Goal: Transaction & Acquisition: Book appointment/travel/reservation

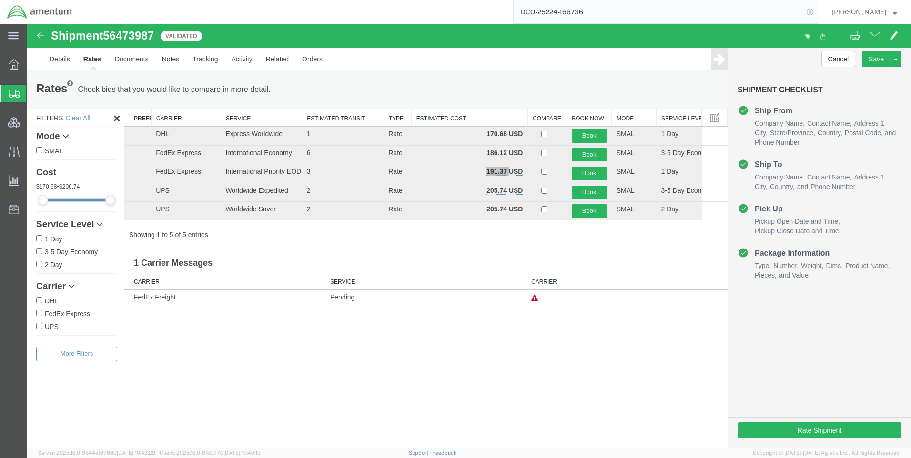
click at [817, 10] on icon at bounding box center [809, 11] width 13 height 13
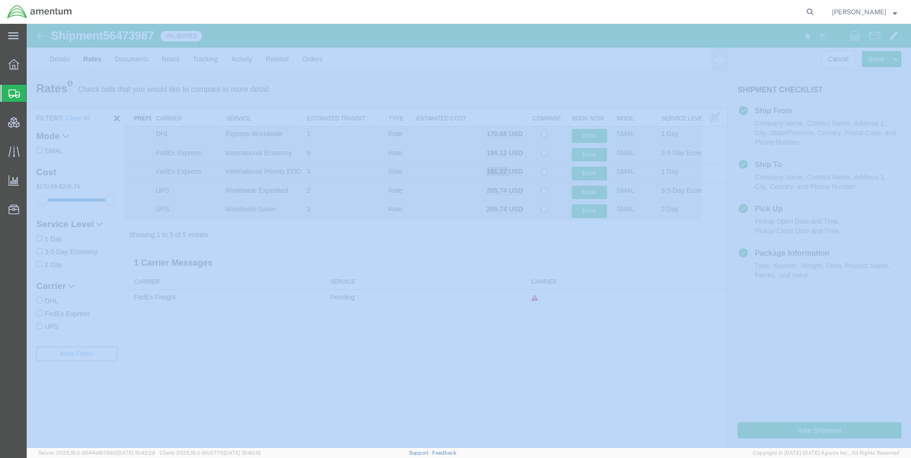
click at [817, 10] on icon at bounding box center [809, 11] width 13 height 13
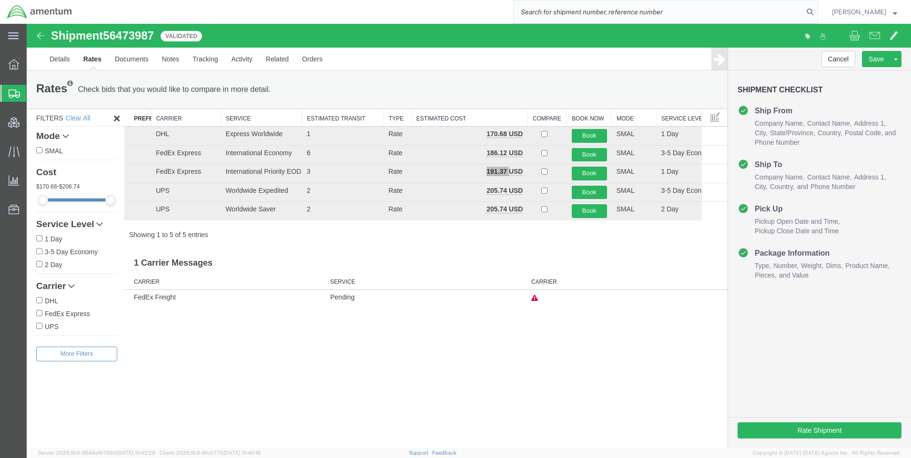
paste input "DCO-25224-166738"
click at [817, 10] on icon at bounding box center [809, 11] width 13 height 13
type input "DCO-25224-166738"
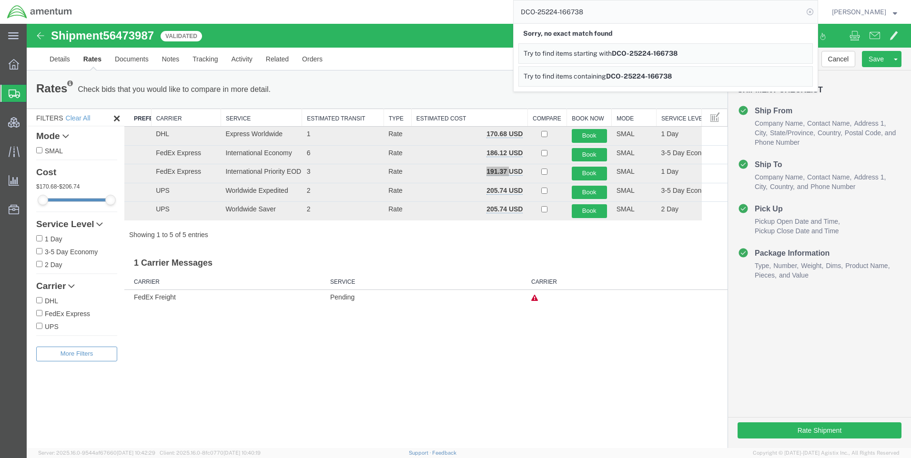
click at [817, 16] on icon at bounding box center [809, 11] width 13 height 13
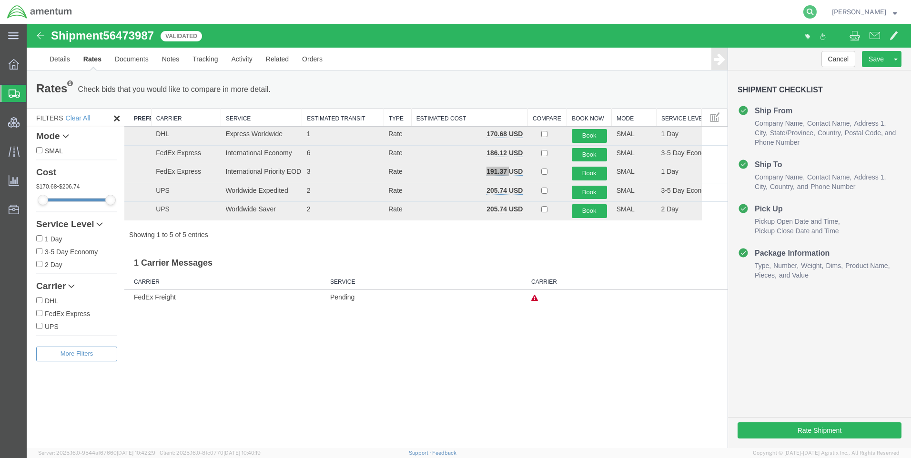
click at [817, 11] on icon at bounding box center [809, 11] width 13 height 13
paste input "DCO-25224-166738"
click at [814, 9] on icon at bounding box center [809, 11] width 13 height 13
type input "DCO-25224-166738"
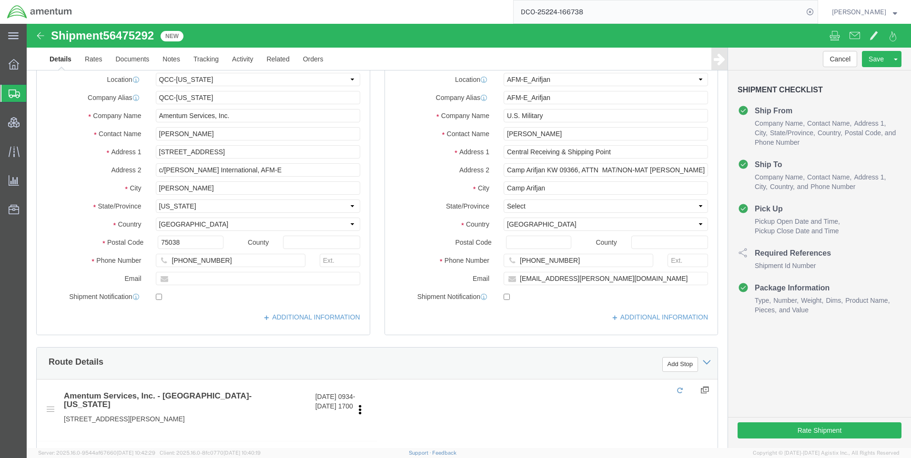
select select "42668"
select select "58431"
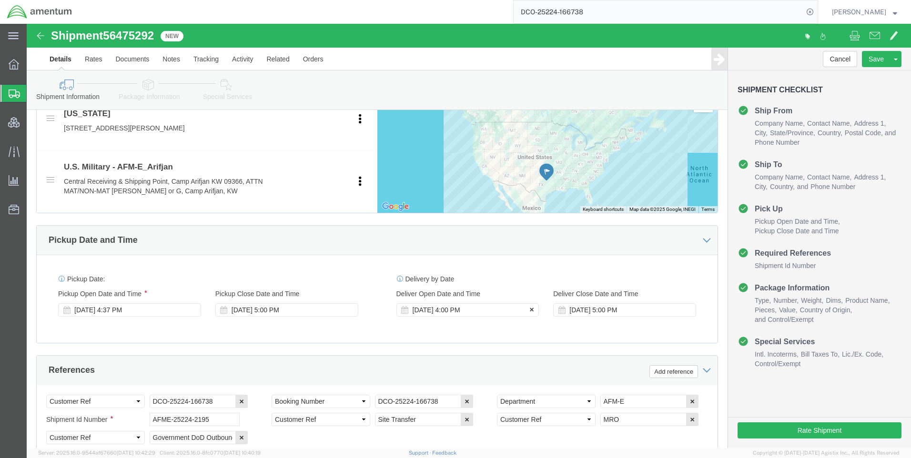
scroll to position [381, 0]
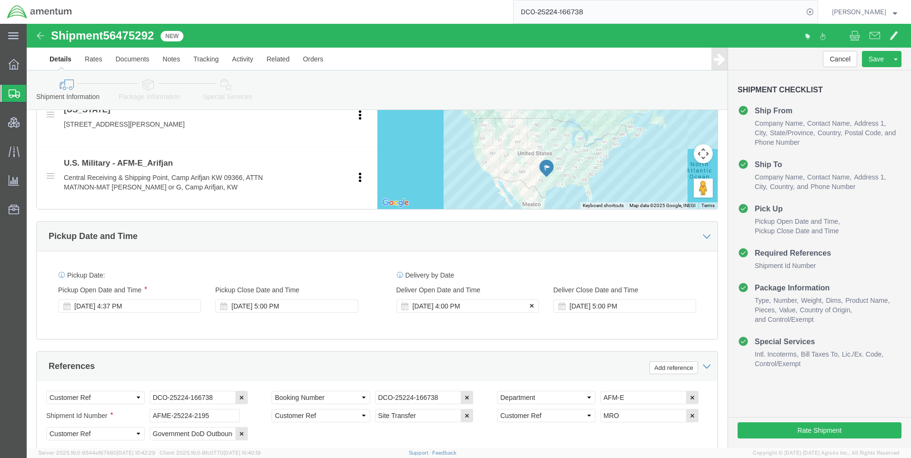
click icon
click button
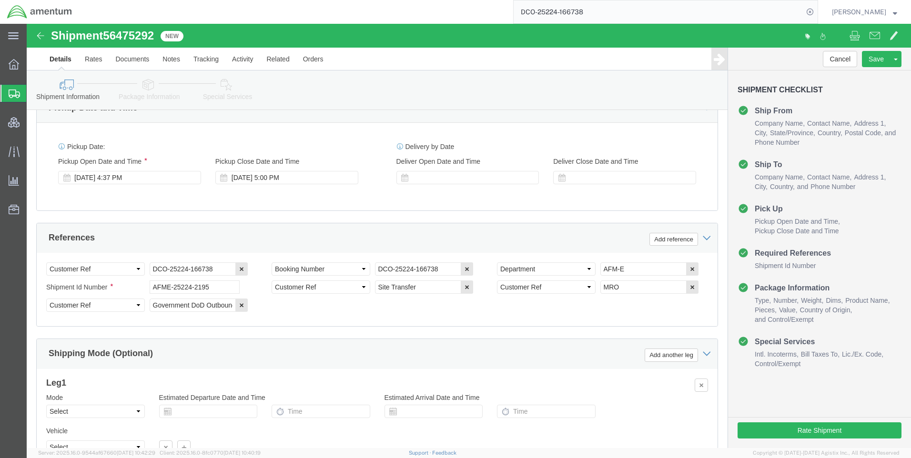
scroll to position [601, 0]
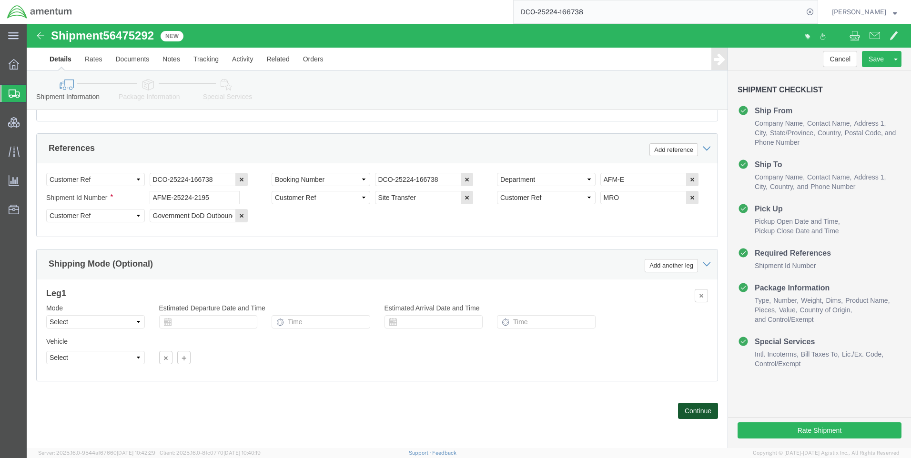
click button "Continue"
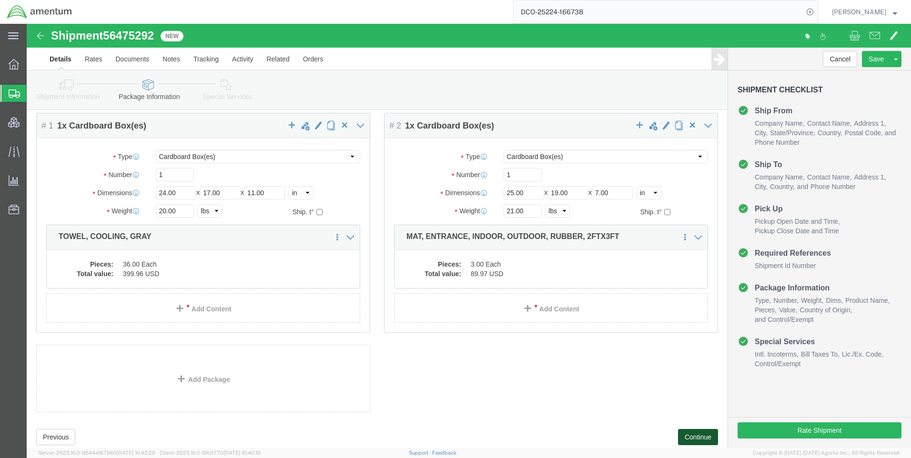
scroll to position [60, 0]
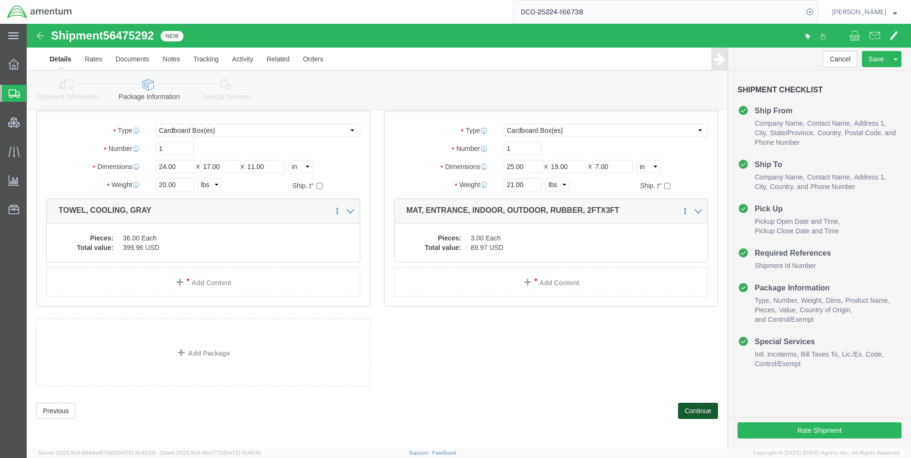
click button "Continue"
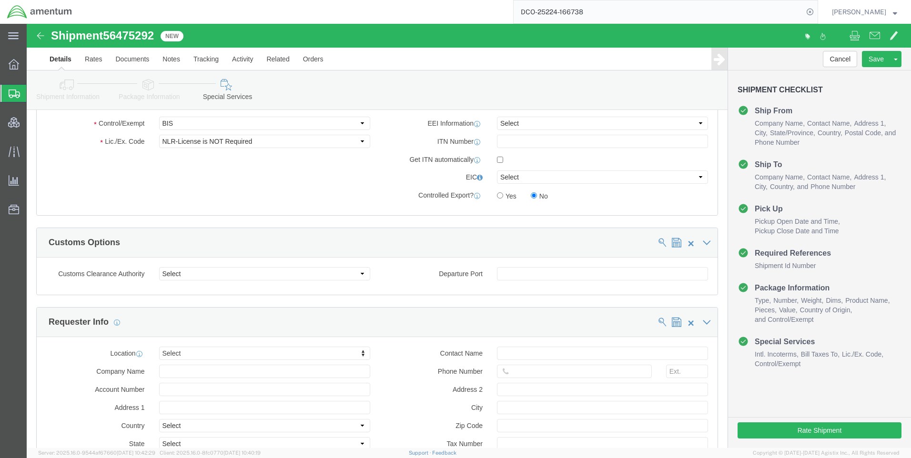
scroll to position [631, 0]
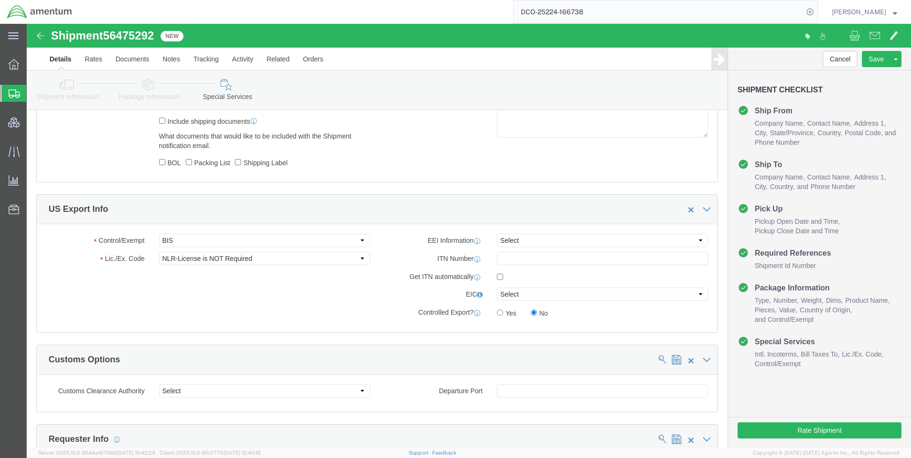
click div "Control/Exempt Select ATF BIS DEA EPA FDA FTR ITAR OFAC Other (OPA) Lic./Ex. Co…"
click select "Select ATF BIS DEA EPA FDA FTR ITAR OFAC Other (OPA)"
select select "FTR"
click select "Select ATF BIS DEA EPA FDA FTR ITAR OFAC Other (OPA)"
click select "Select 30.2(d)(2) 30.36 30.37(a) 30.37(f) 30.37(g) 30.37(h) 30.37(i) 30.37(j) 3…"
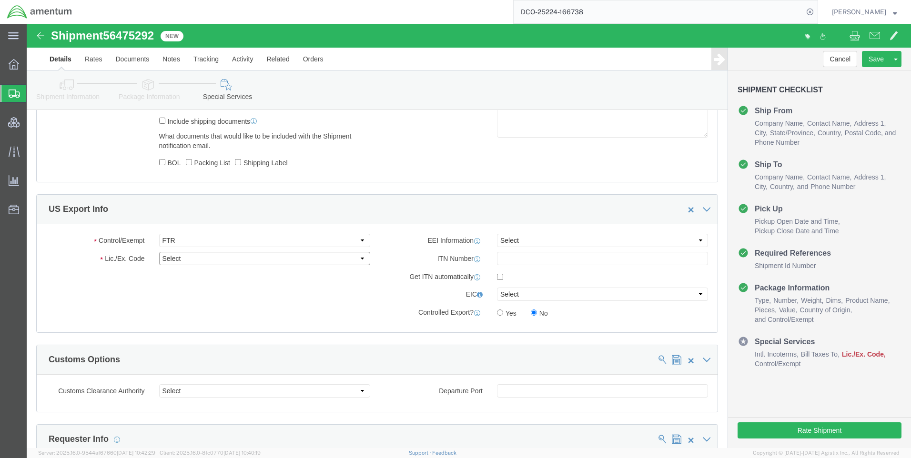
select select "30.37(a)"
click select "Select 30.2(d)(2) 30.36 30.37(a) 30.37(f) 30.37(g) 30.37(h) 30.37(i) 30.37(j) 3…"
drag, startPoint x: 486, startPoint y: 217, endPoint x: 488, endPoint y: 225, distance: 8.0
click select "Select AES-Direct EEI Carrier File EEI EEI Exempt"
select select "EXEM"
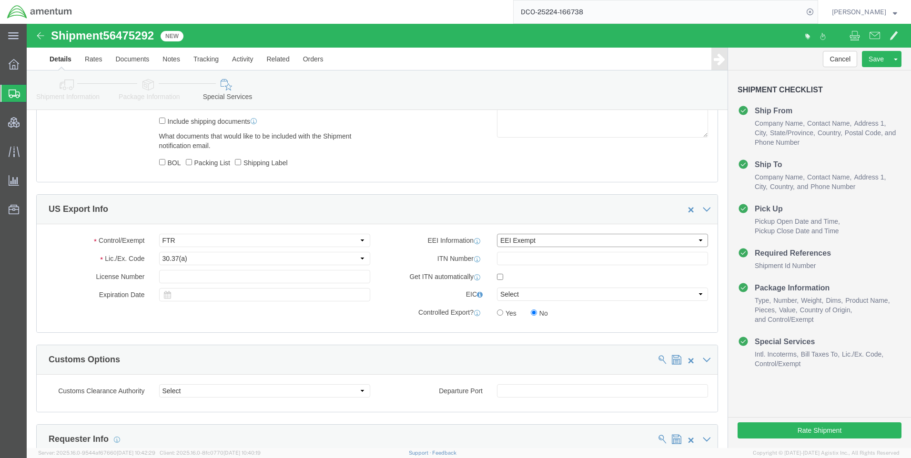
click select "Select AES-Direct EEI Carrier File EEI EEI Exempt"
click button "Rate Shipment"
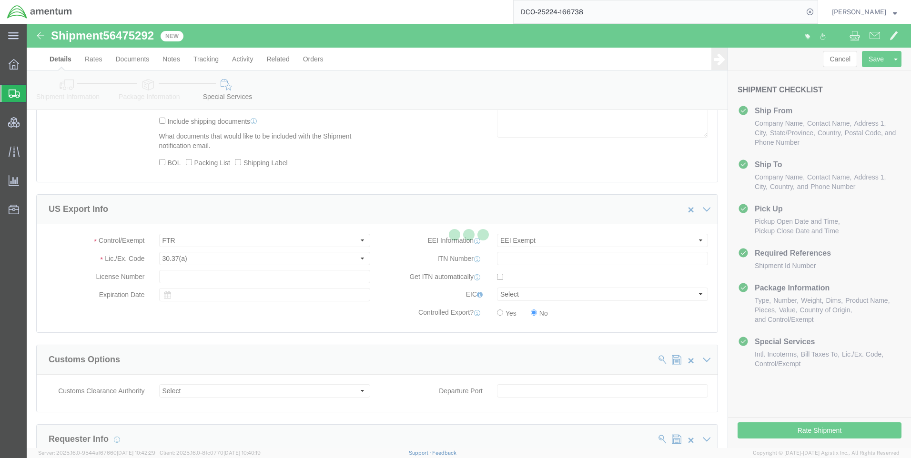
scroll to position [0, 0]
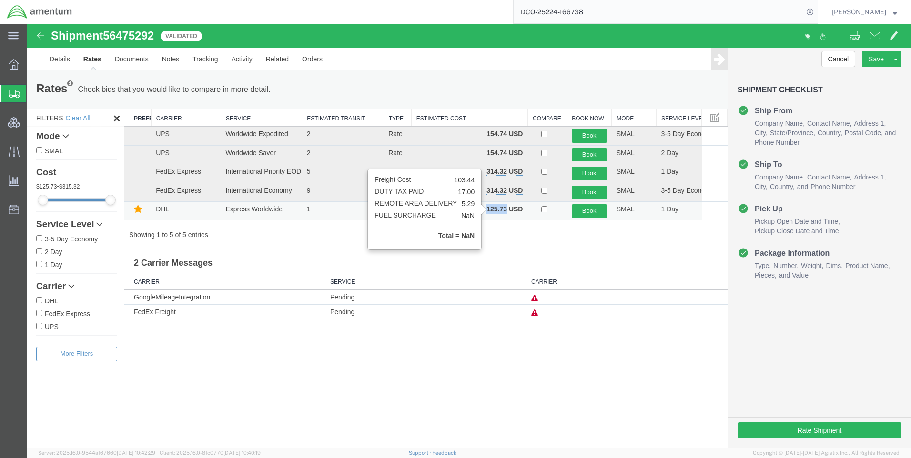
drag, startPoint x: 508, startPoint y: 210, endPoint x: 488, endPoint y: 211, distance: 19.6
click at [488, 211] on b "125.73 USD" at bounding box center [505, 209] width 36 height 8
copy b "125.73"
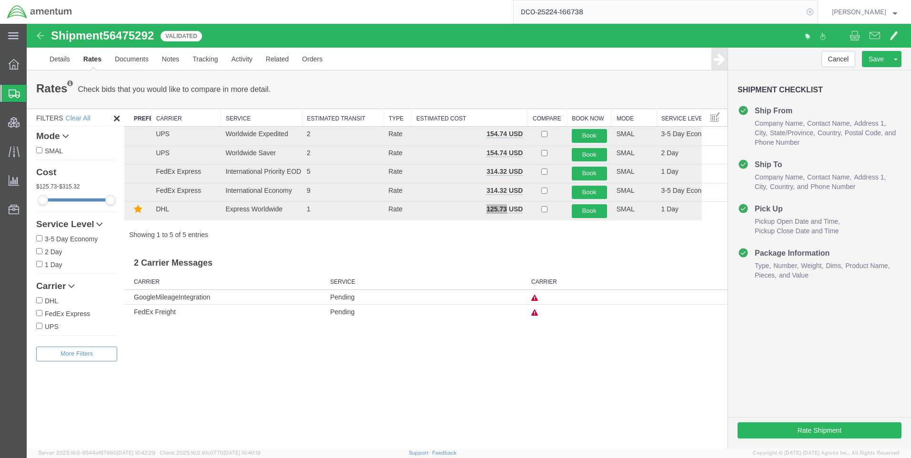
click at [817, 16] on icon at bounding box center [809, 11] width 13 height 13
click at [817, 12] on icon at bounding box center [809, 11] width 13 height 13
paste input "DCO-25224-166739"
type input "DCO-25224-166739"
drag, startPoint x: 654, startPoint y: 16, endPoint x: 516, endPoint y: 4, distance: 139.2
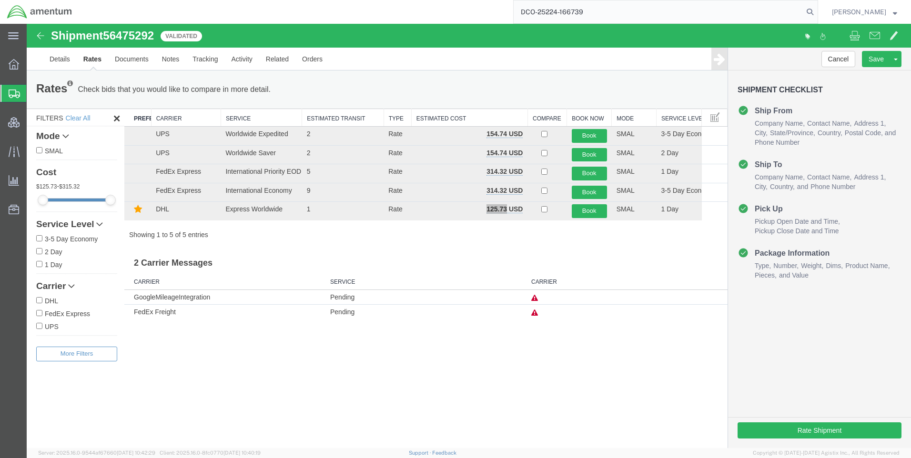
click at [516, 4] on div "DCO-25224-166739" at bounding box center [448, 12] width 739 height 24
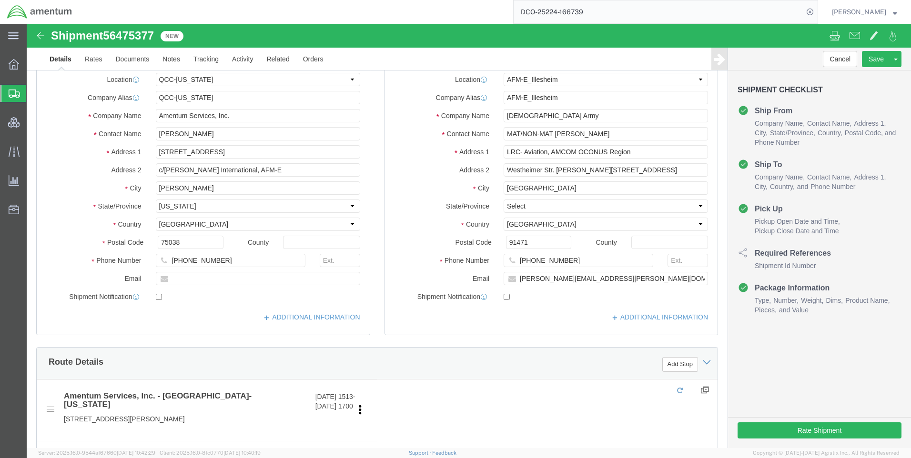
select select "42668"
select select "42637"
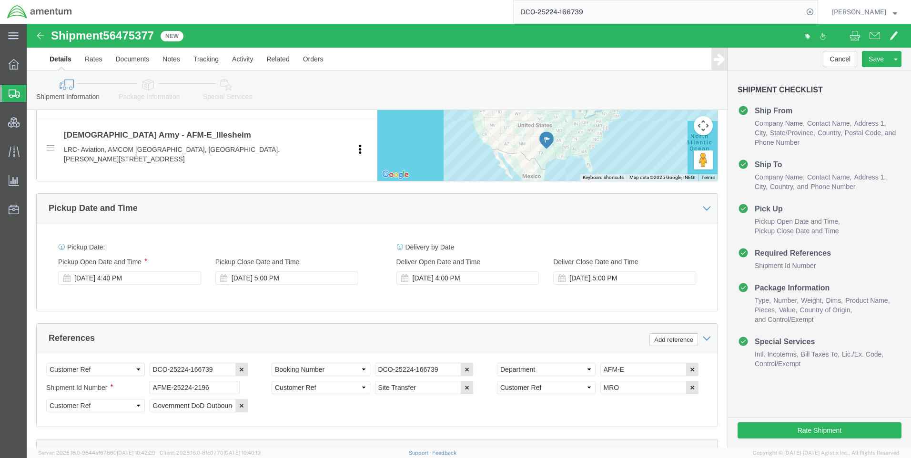
scroll to position [524, 0]
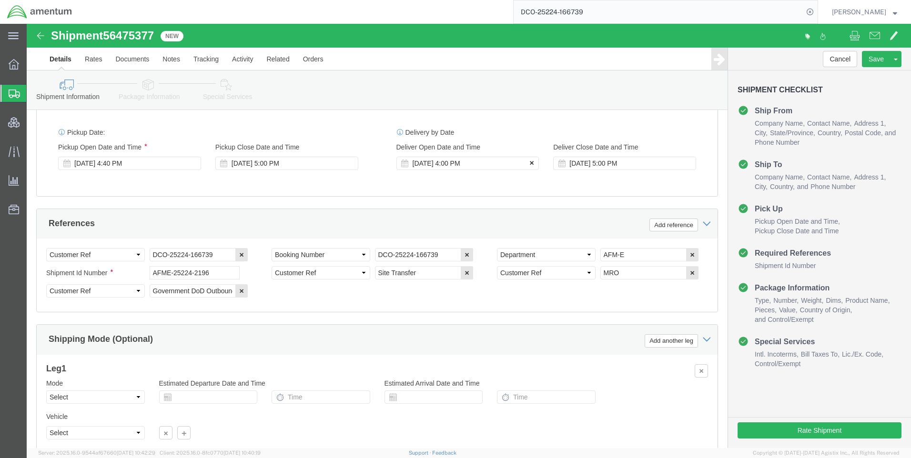
click icon
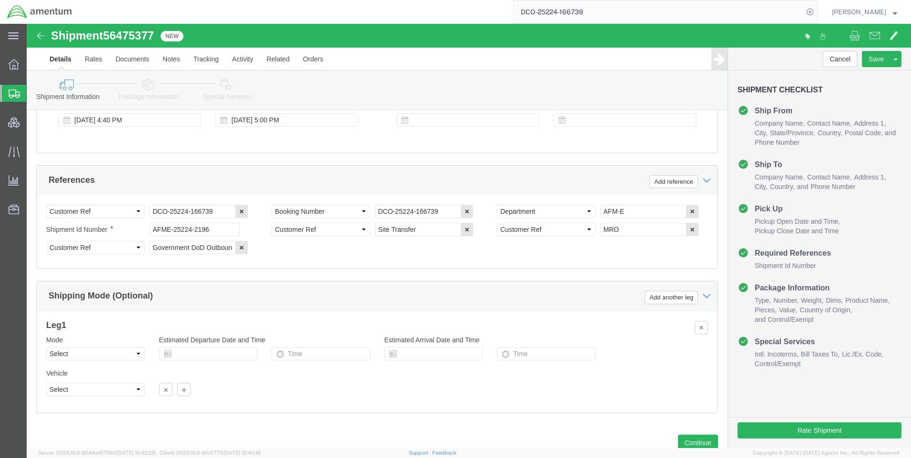
scroll to position [601, 0]
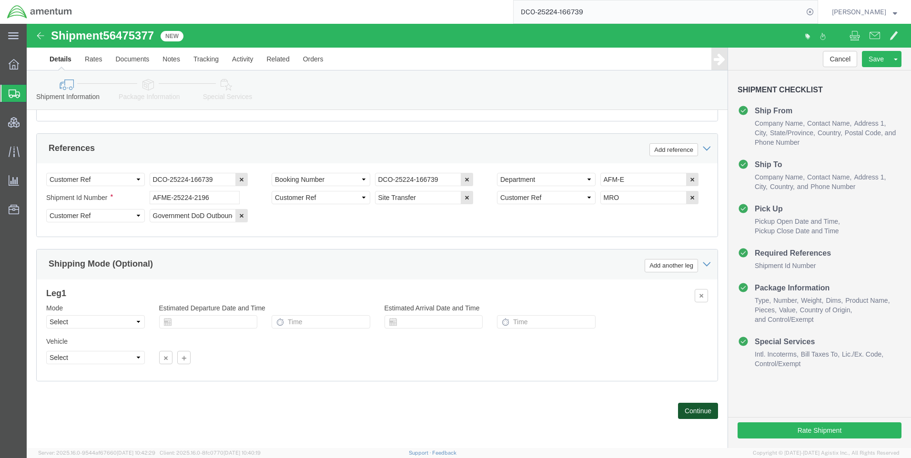
click button "Continue"
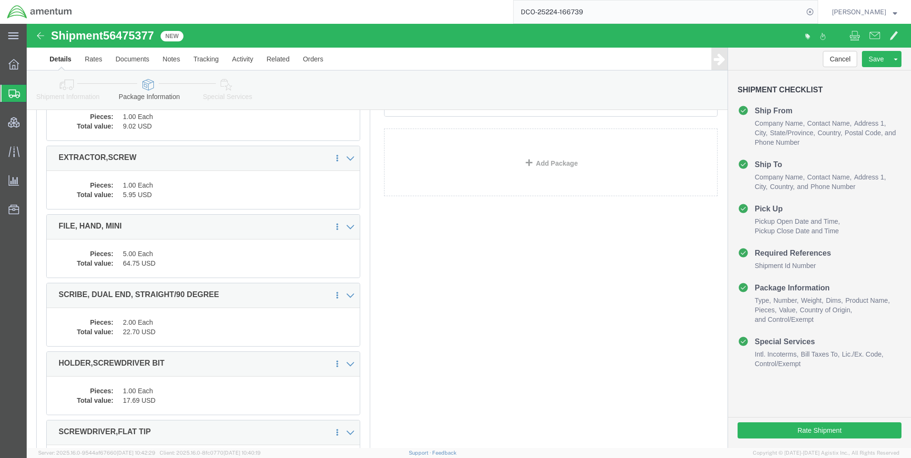
scroll to position [179, 0]
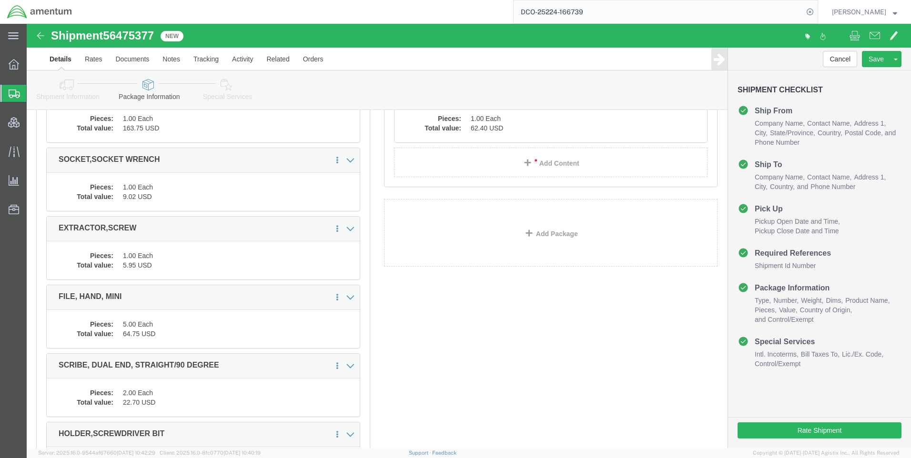
click icon
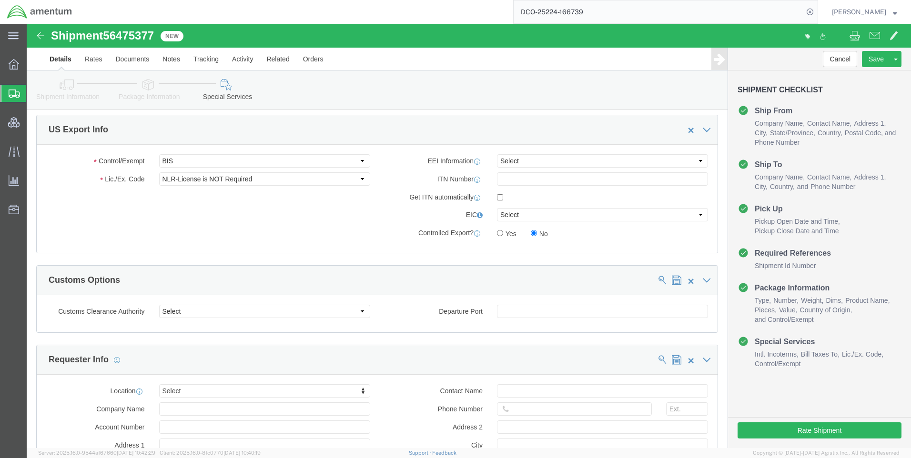
scroll to position [624, 0]
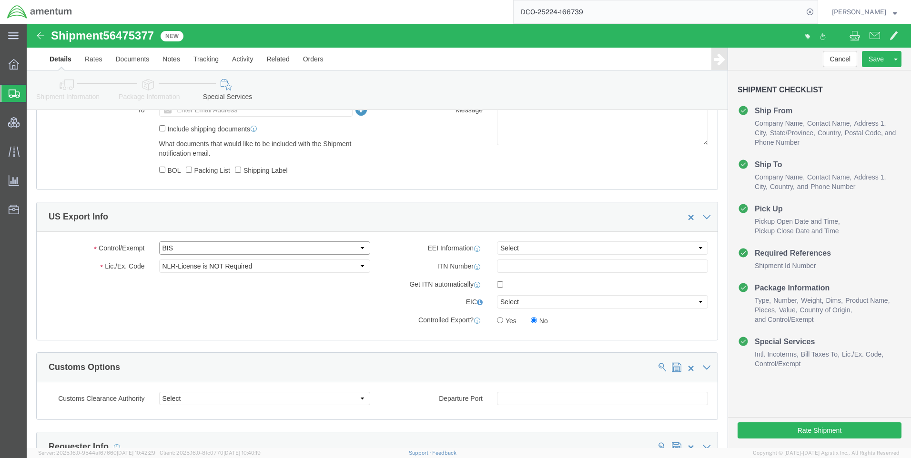
drag, startPoint x: 140, startPoint y: 221, endPoint x: 143, endPoint y: 230, distance: 9.6
click select "Select ATF BIS DEA EPA FDA FTR ITAR OFAC Other (OPA)"
select select "FTR"
click select "Select ATF BIS DEA EPA FDA FTR ITAR OFAC Other (OPA)"
click select "Select 30.2(d)(2) 30.36 30.37(a) 30.37(f) 30.37(g) 30.37(h) 30.37(i) 30.37(j) 3…"
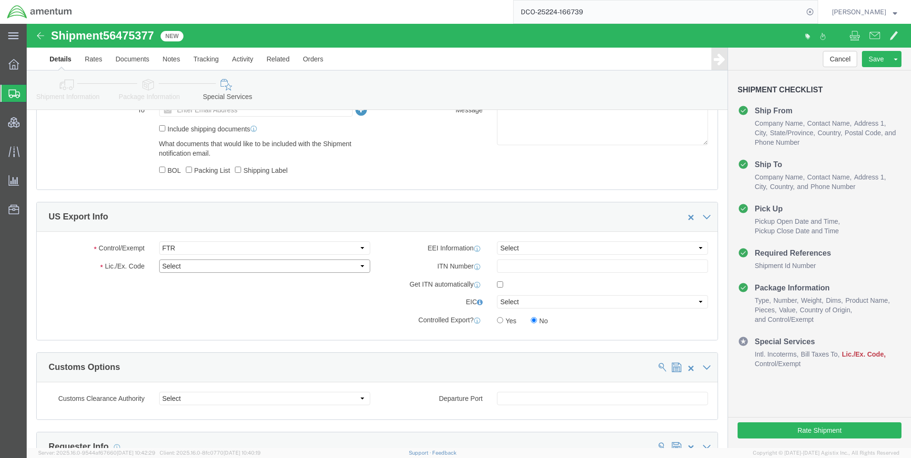
select select "30.37(a)"
click select "Select 30.2(d)(2) 30.36 30.37(a) 30.37(f) 30.37(g) 30.37(h) 30.37(i) 30.37(j) 3…"
drag, startPoint x: 494, startPoint y: 223, endPoint x: 494, endPoint y: 231, distance: 7.6
click select "Select AES-Direct EEI Carrier File EEI EEI Exempt"
select select "EXEM"
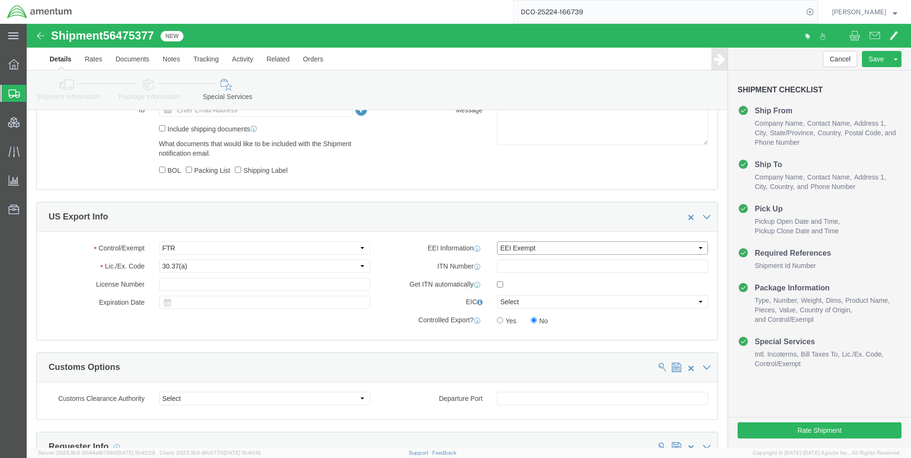
click select "Select AES-Direct EEI Carrier File EEI EEI Exempt"
click button "Rate Shipment"
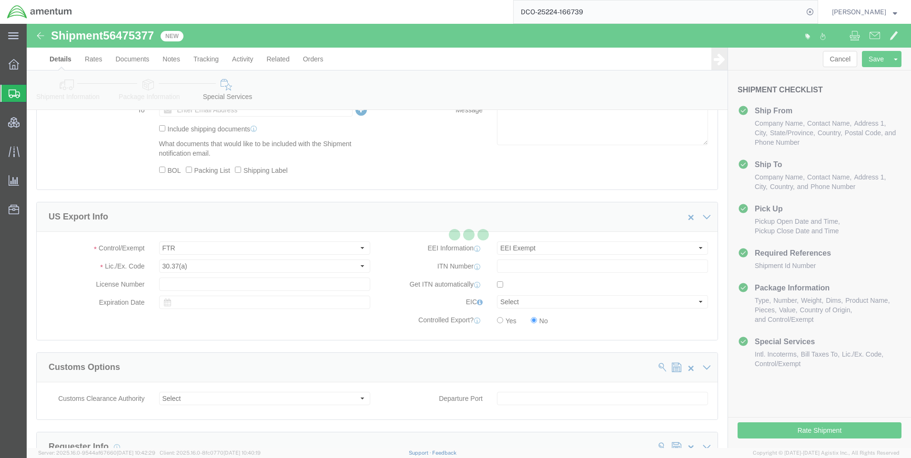
select select "42668"
select select "42637"
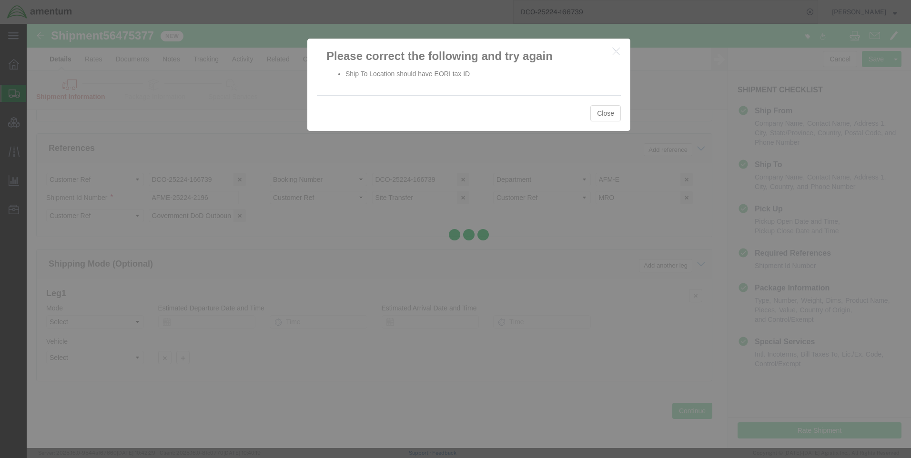
scroll to position [601, 0]
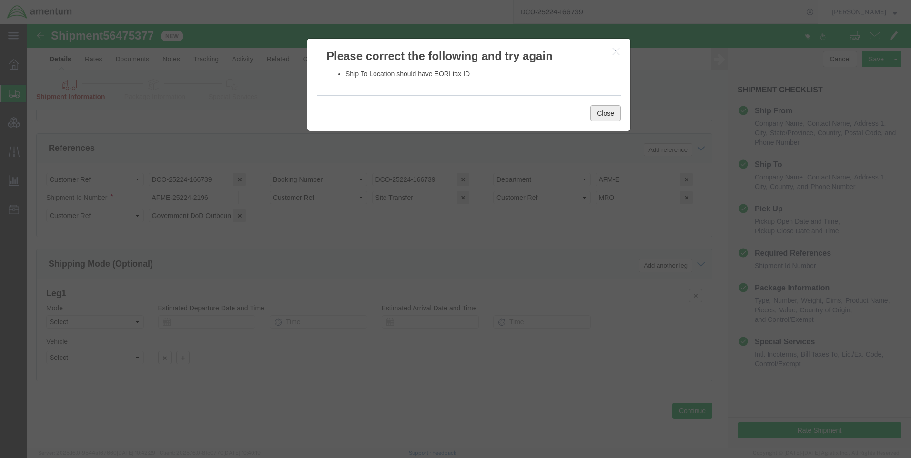
click button "Close"
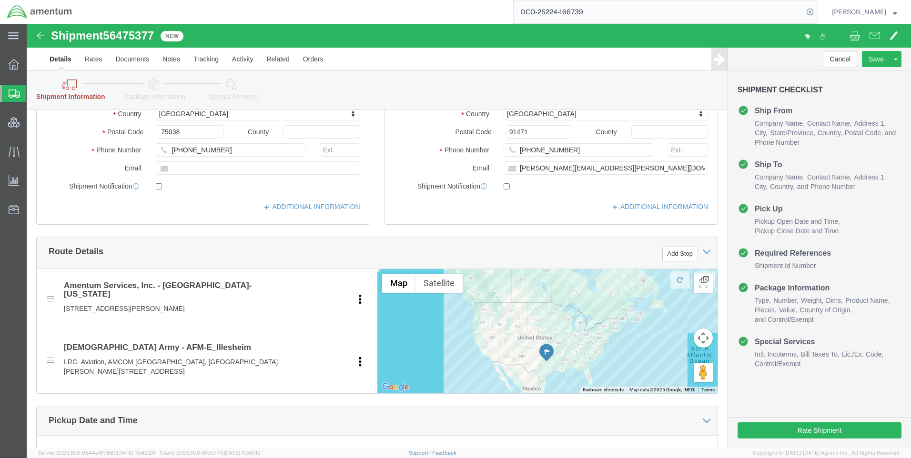
scroll to position [77, 0]
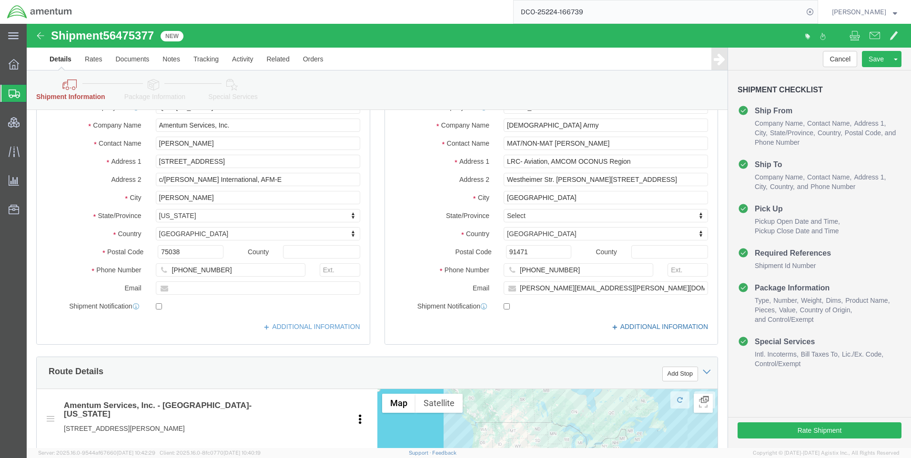
click icon
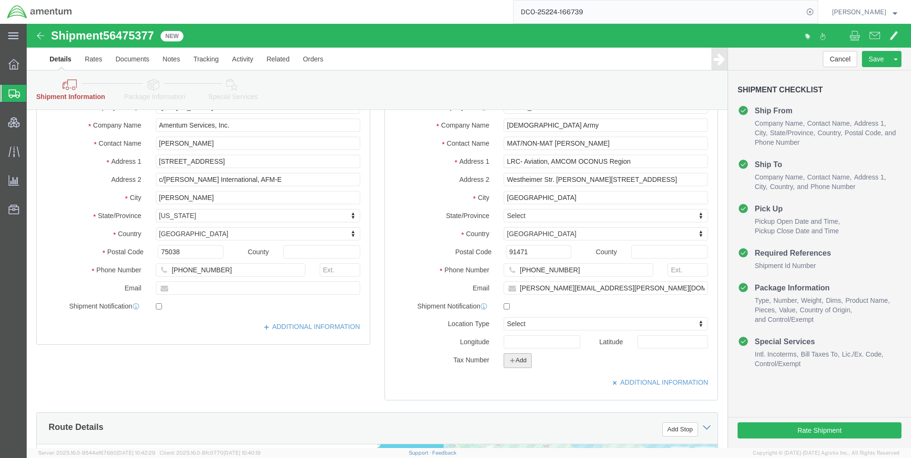
click button "Add"
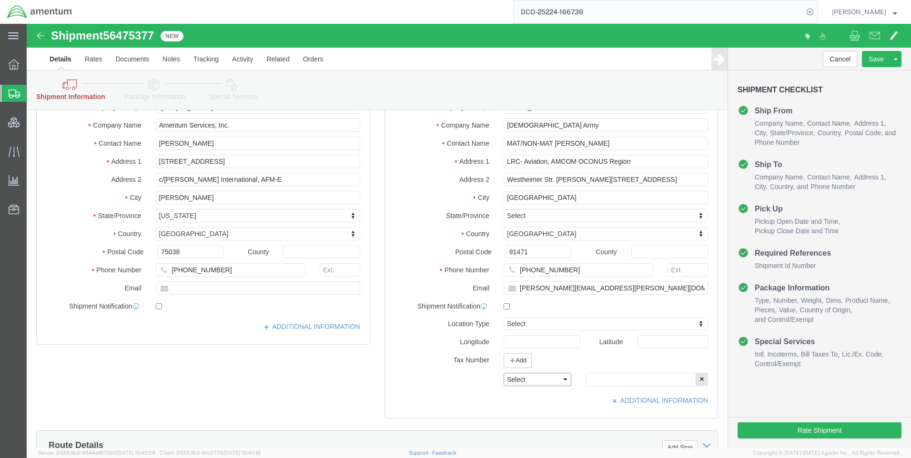
click select "Select EIN EORI TIN VAT Other"
select select "EORI"
click select "Select EIN EORI TIN VAT Other"
paste input "[US_VEHICLE_IDENTIFICATION_NUMBER]"
type input "[US_VEHICLE_IDENTIFICATION_NUMBER]"
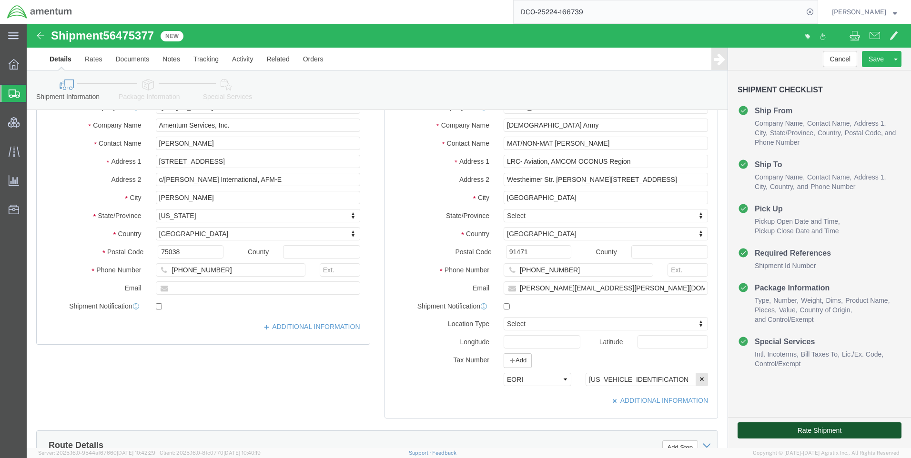
click button "Rate Shipment"
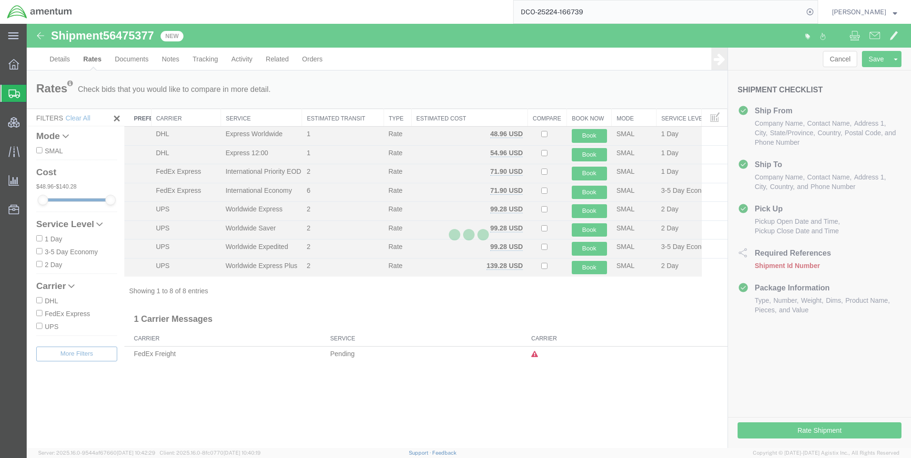
scroll to position [0, 0]
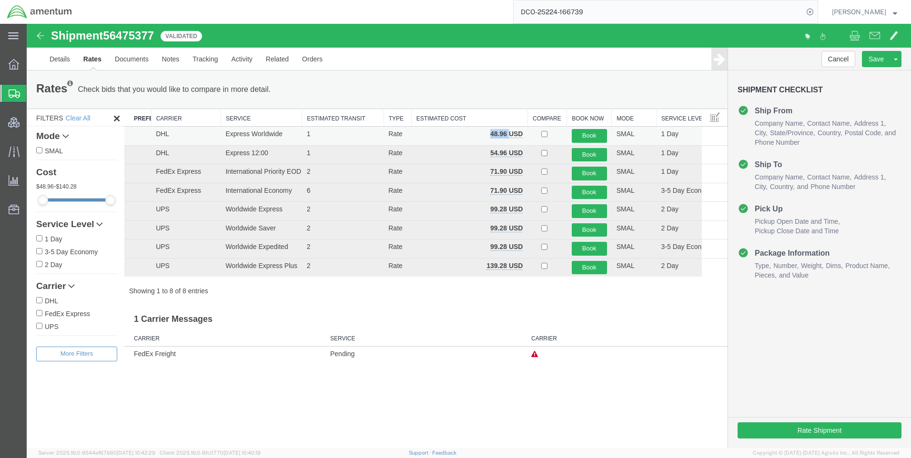
drag, startPoint x: 508, startPoint y: 134, endPoint x: 485, endPoint y: 128, distance: 23.7
click at [485, 128] on td "48.96 USD" at bounding box center [469, 136] width 116 height 19
copy b "48.96"
click at [817, 9] on icon at bounding box center [809, 11] width 13 height 13
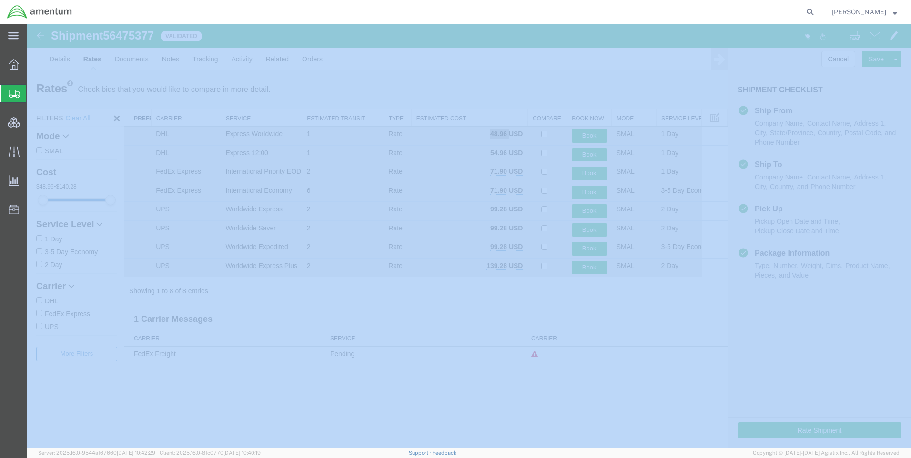
click at [817, 9] on icon at bounding box center [809, 11] width 13 height 13
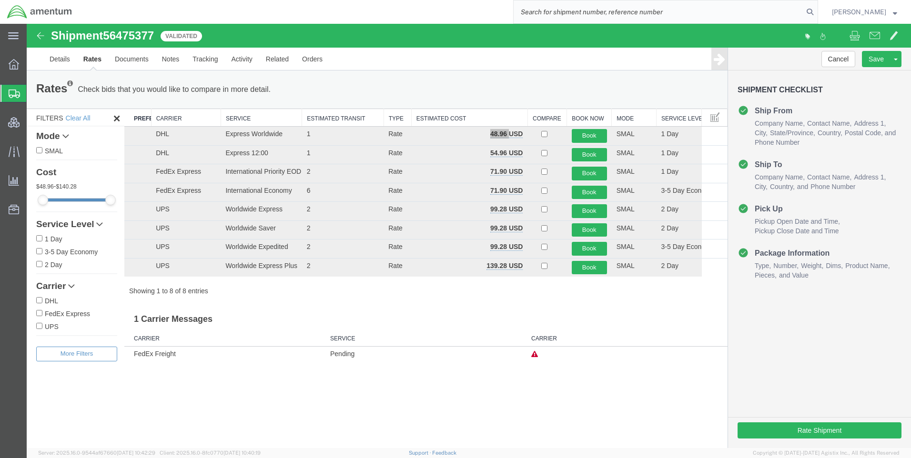
paste input "DCO-25224-166740"
type input "DCO-25224-166740"
click at [817, 11] on icon at bounding box center [809, 11] width 13 height 13
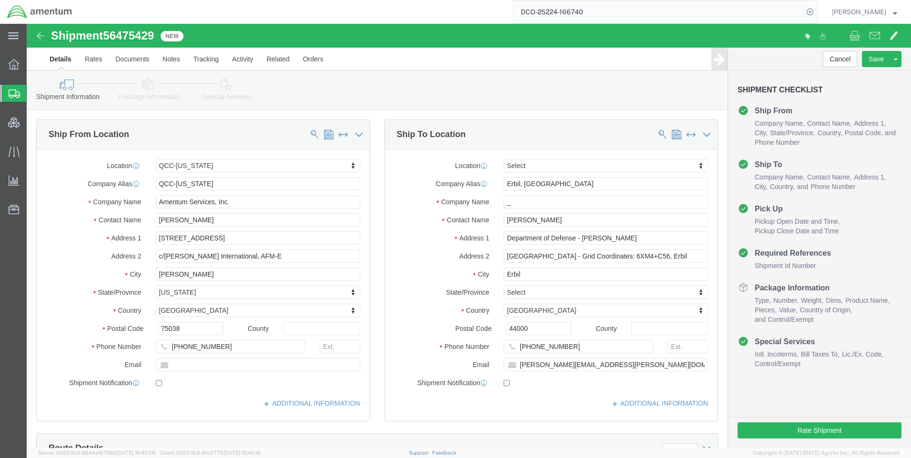
select select "42668"
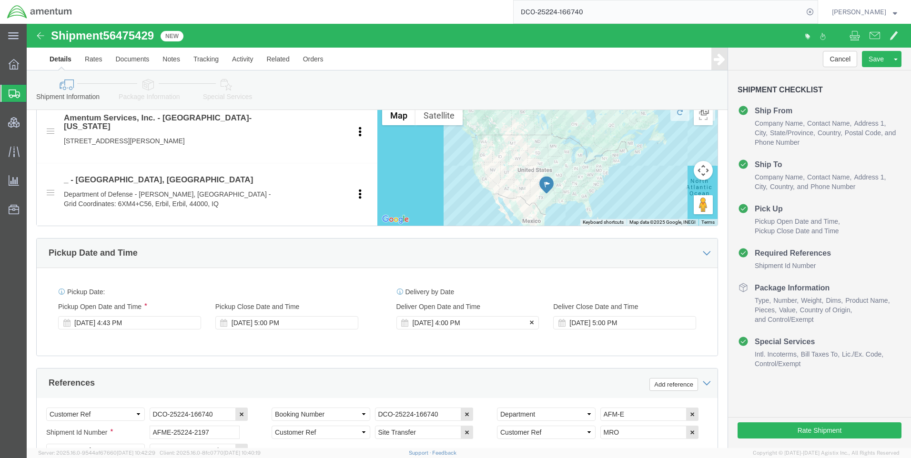
scroll to position [381, 0]
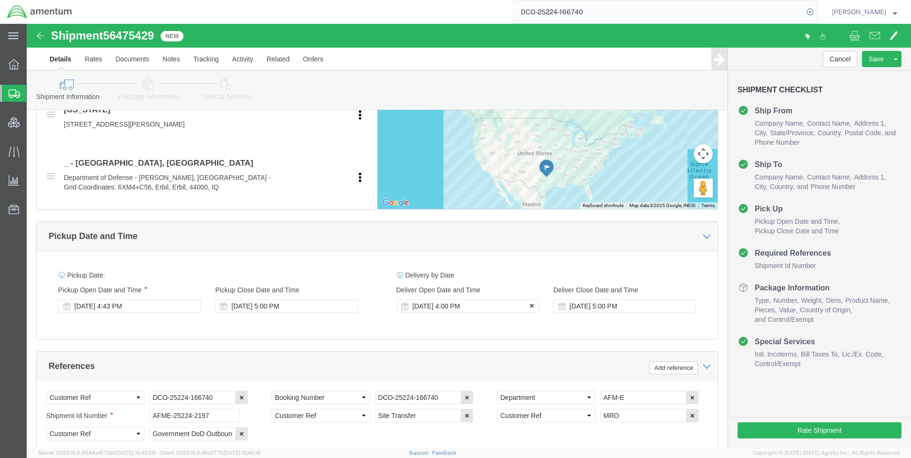
click icon
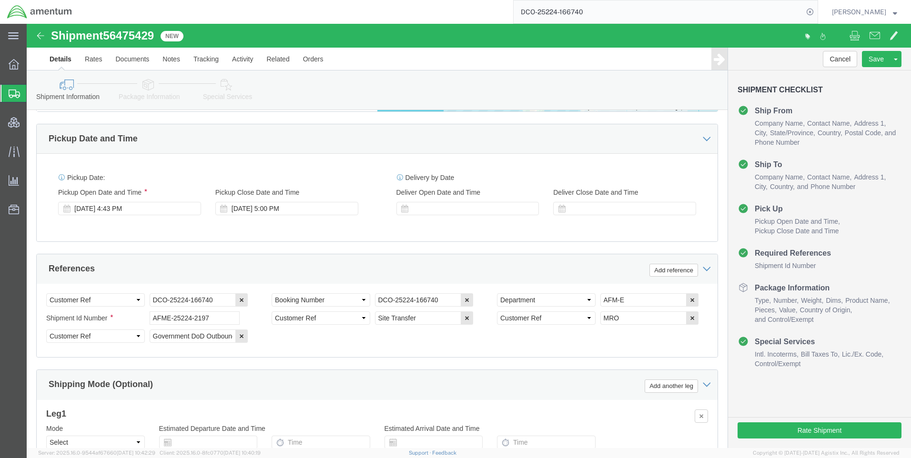
scroll to position [601, 0]
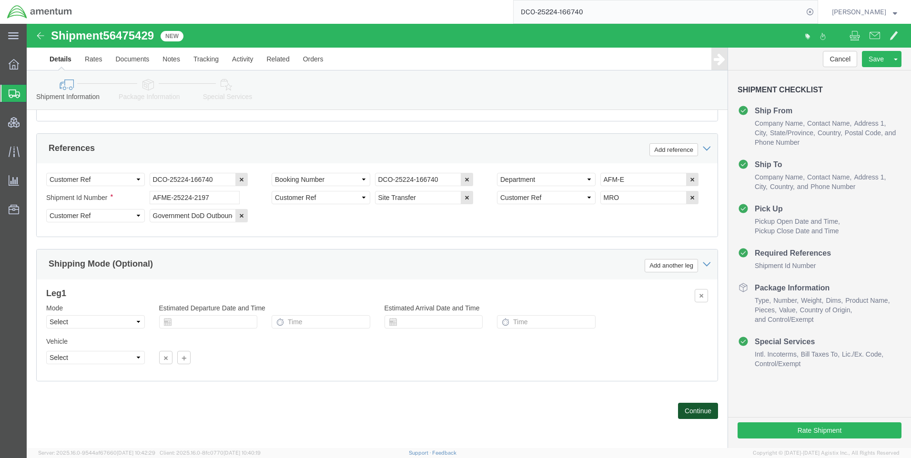
click button "Continue"
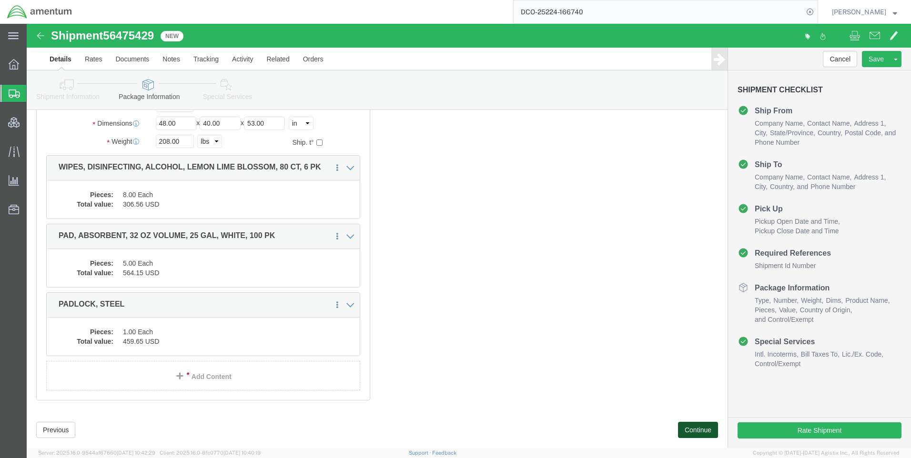
scroll to position [140, 0]
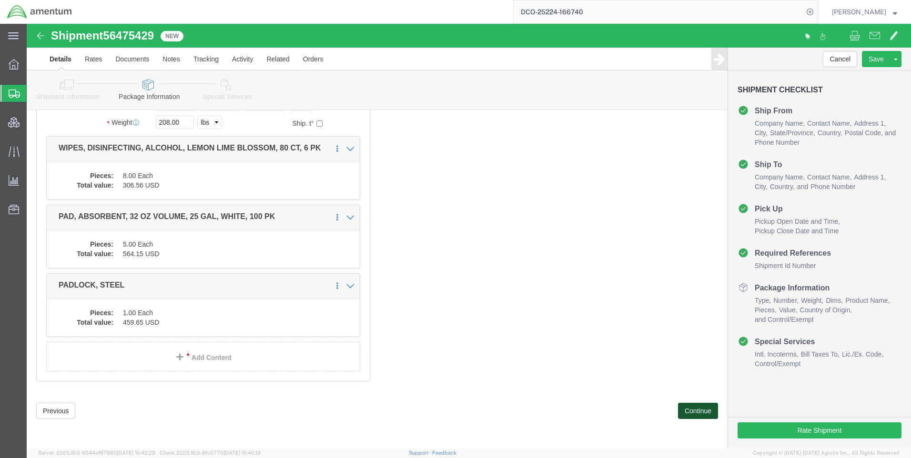
click button "Continue"
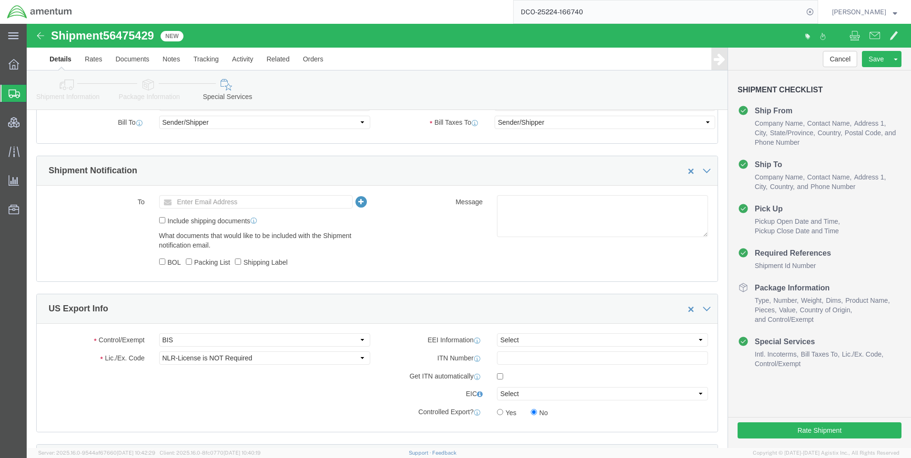
scroll to position [529, 0]
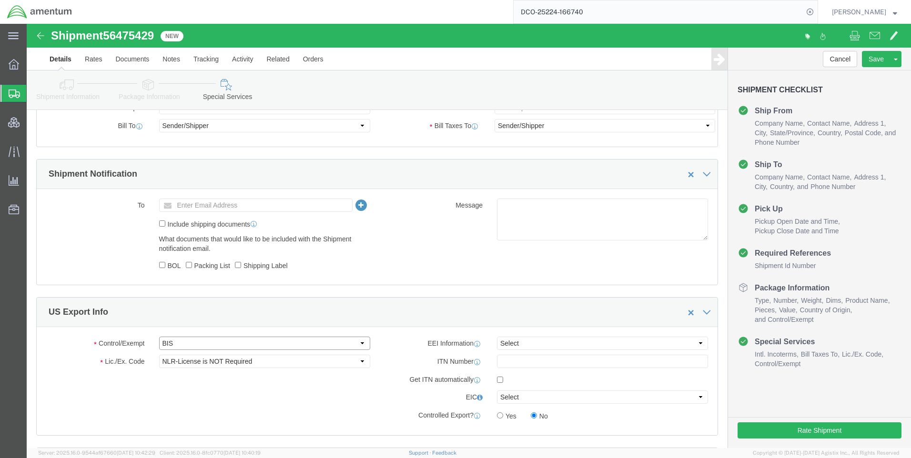
click select "Select ATF BIS DEA EPA FDA FTR ITAR OFAC Other (OPA)"
select select "FTR"
click select "Select ATF BIS DEA EPA FDA FTR ITAR OFAC Other (OPA)"
click select "Select 30.2(d)(2) 30.36 30.37(a) 30.37(f) 30.37(g) 30.37(h) 30.37(i) 30.37(j) 3…"
select select "30.37(a)"
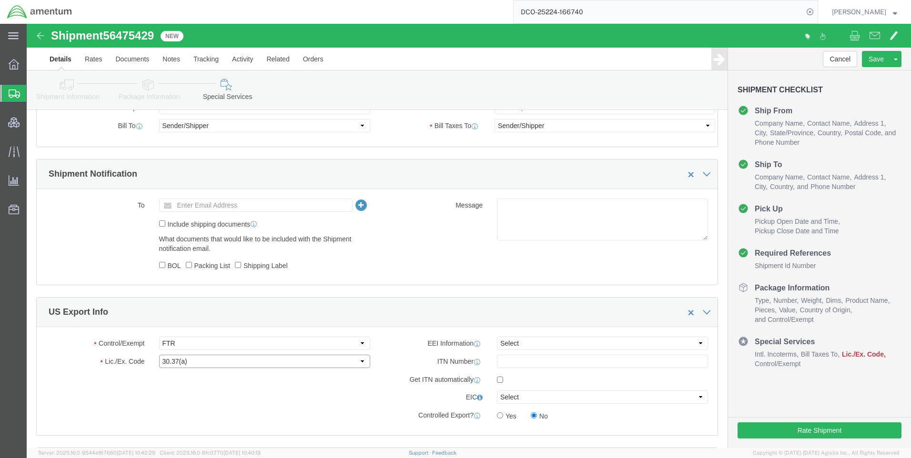
click select "Select 30.2(d)(2) 30.36 30.37(a) 30.37(f) 30.37(g) 30.37(h) 30.37(i) 30.37(j) 3…"
drag, startPoint x: 495, startPoint y: 315, endPoint x: 495, endPoint y: 325, distance: 10.5
click select "Select AES-Direct EEI Carrier File EEI EEI Exempt"
select select "EXEM"
click select "Select AES-Direct EEI Carrier File EEI EEI Exempt"
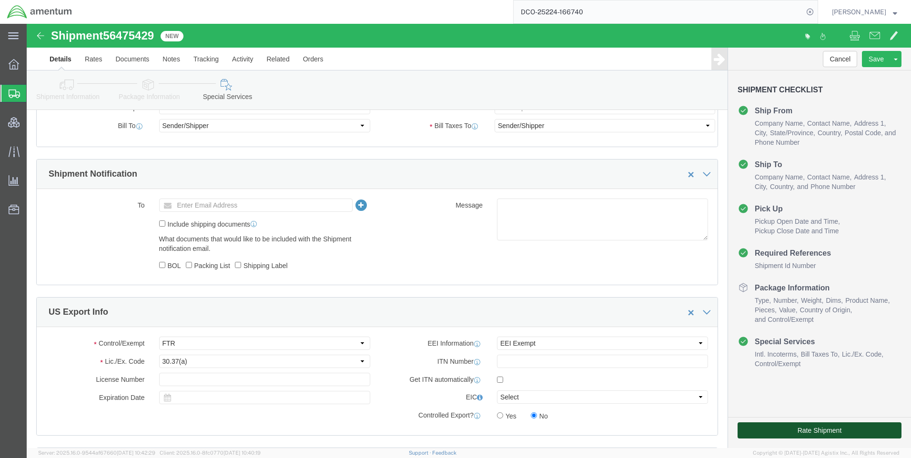
click button "Rate Shipment"
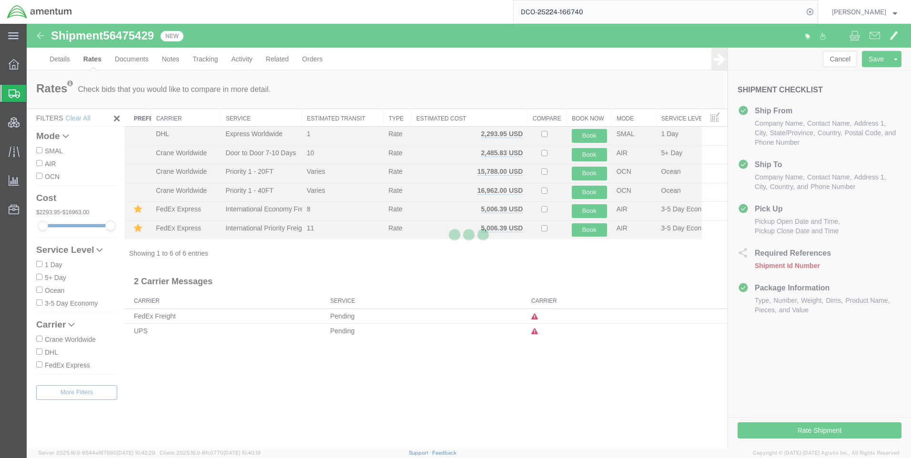
scroll to position [0, 0]
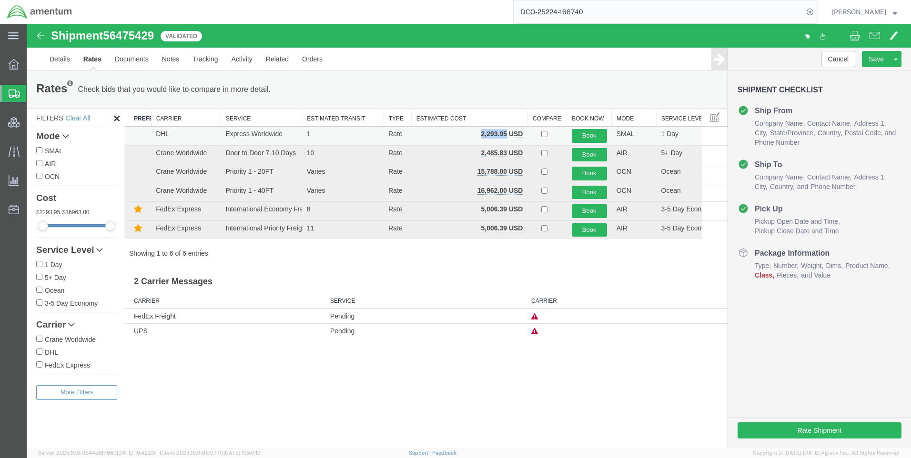
drag, startPoint x: 508, startPoint y: 132, endPoint x: 476, endPoint y: 132, distance: 31.5
click at [476, 132] on td "2,293.95 USD" at bounding box center [469, 136] width 116 height 19
copy b "2,293.95"
click at [817, 12] on icon at bounding box center [809, 11] width 13 height 13
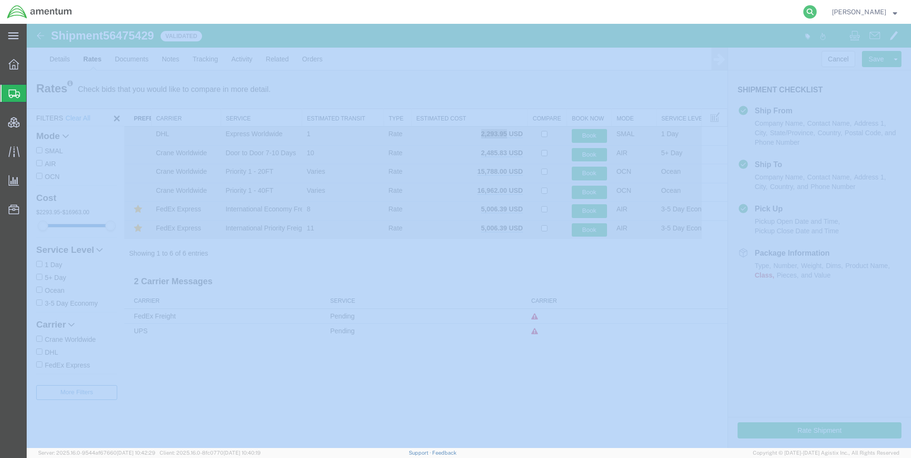
click at [817, 12] on icon at bounding box center [809, 11] width 13 height 13
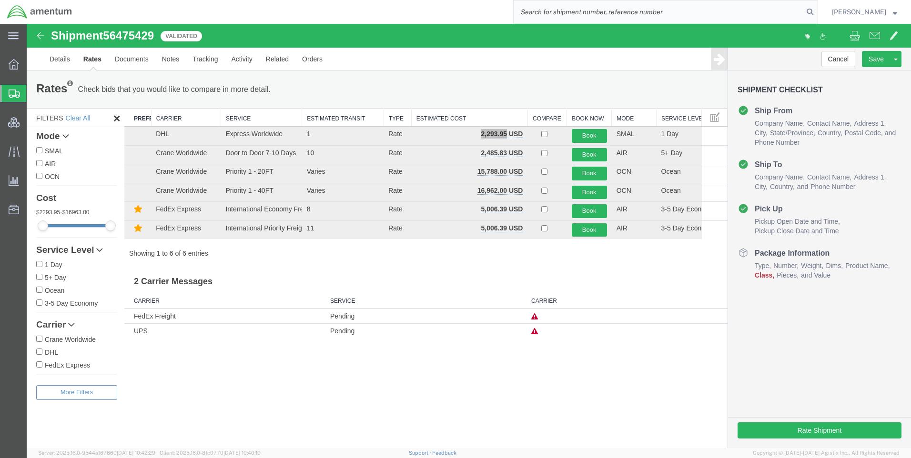
paste input "DCO-25224-166741"
click at [813, 14] on icon at bounding box center [809, 11] width 13 height 13
type input "DCO-25224-166741"
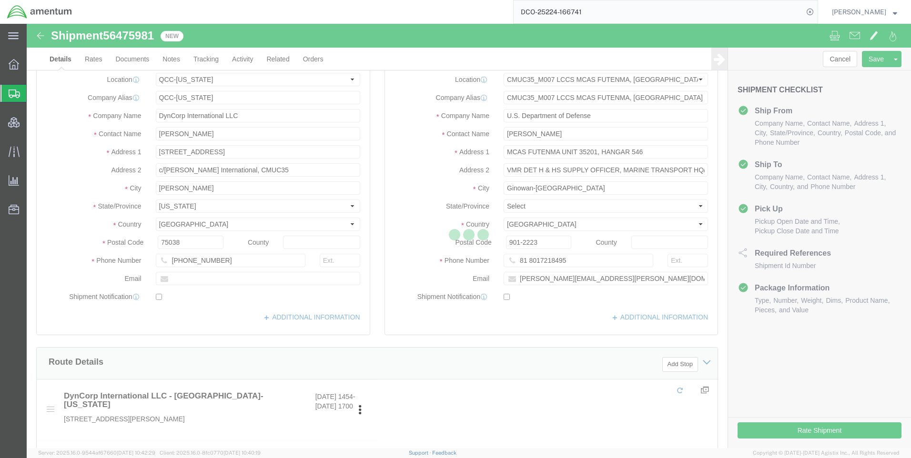
select select "42668"
select select "42654"
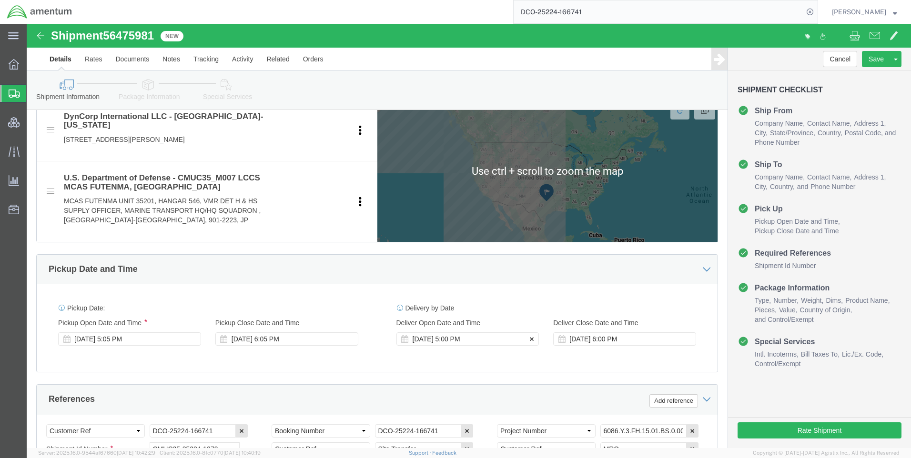
scroll to position [381, 0]
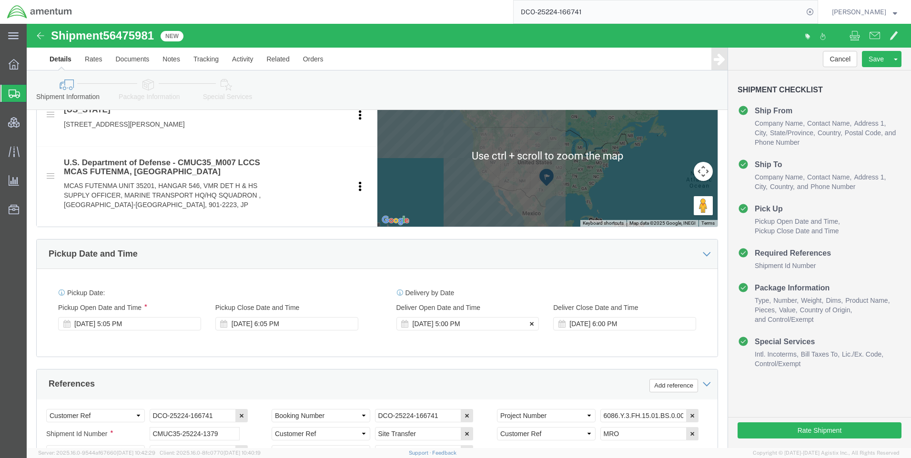
click icon
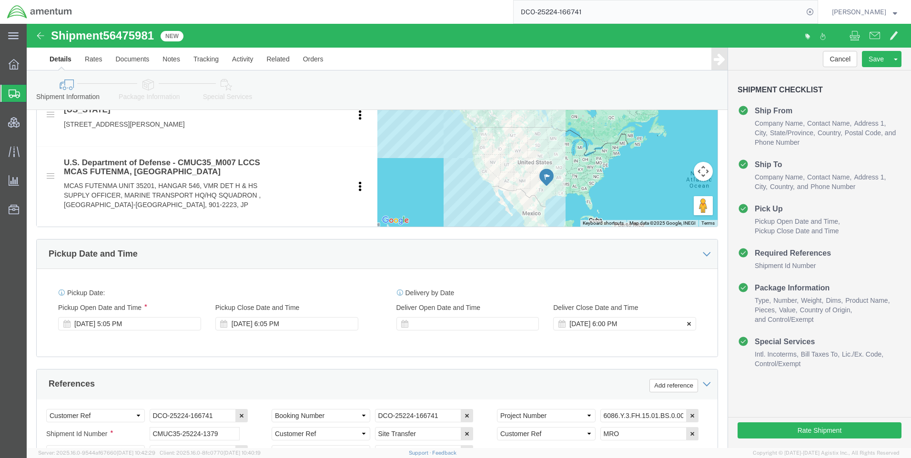
click button
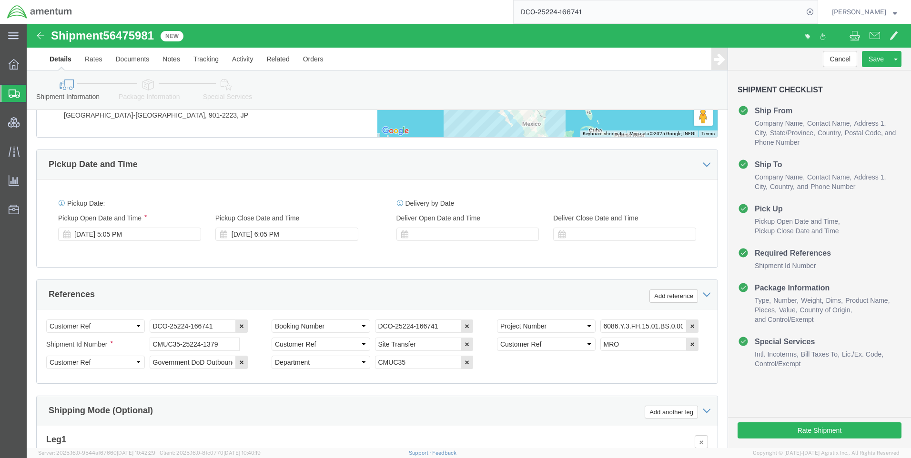
scroll to position [619, 0]
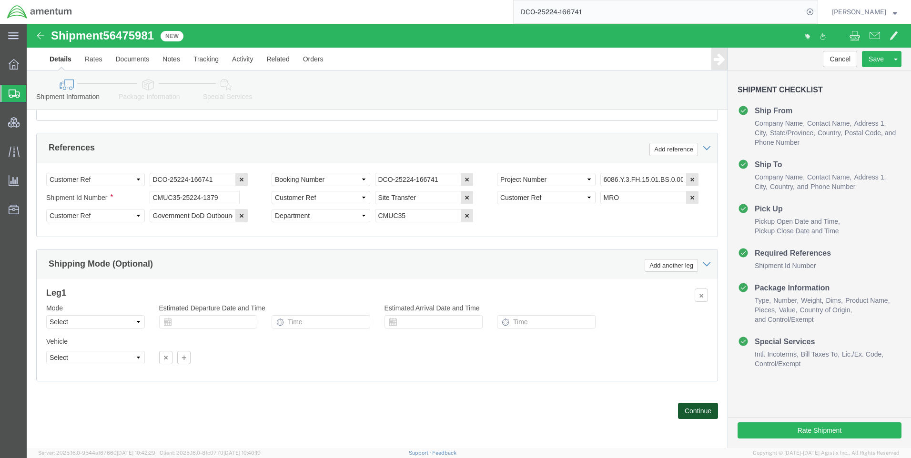
drag, startPoint x: 666, startPoint y: 386, endPoint x: 492, endPoint y: 275, distance: 206.1
click button "Continue"
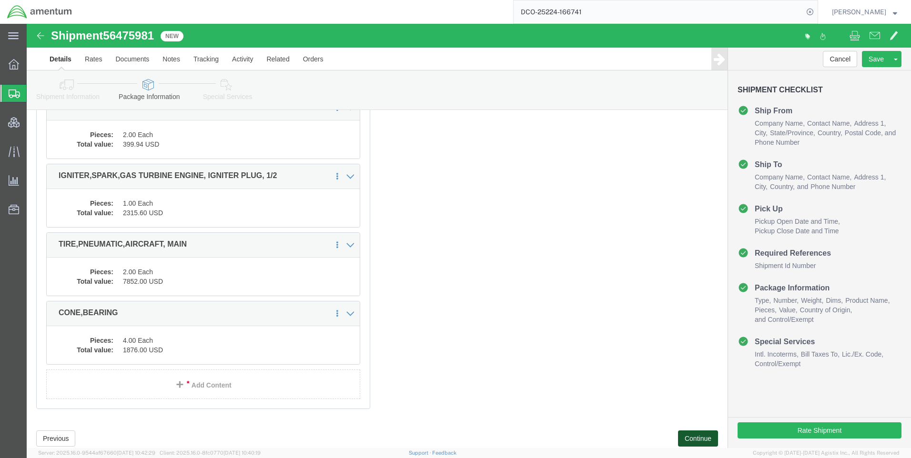
scroll to position [209, 0]
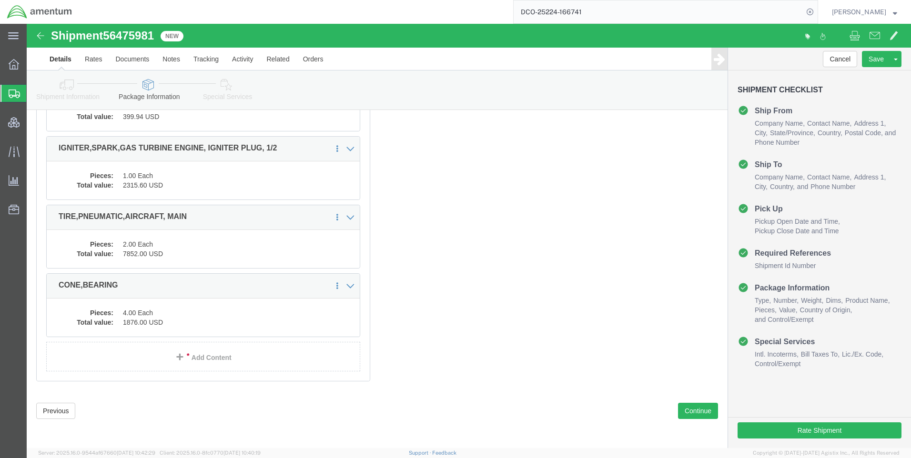
click div "Previous Continue"
drag, startPoint x: 656, startPoint y: 384, endPoint x: 554, endPoint y: 278, distance: 146.9
click button "Continue"
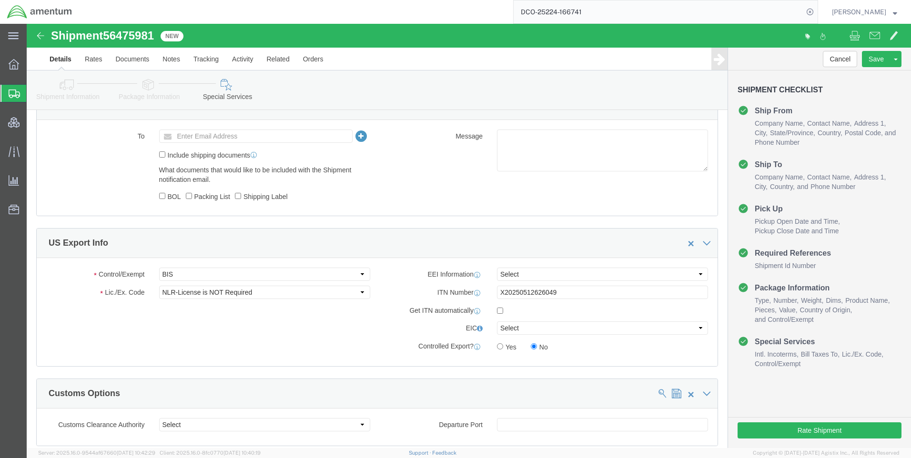
scroll to position [671, 0]
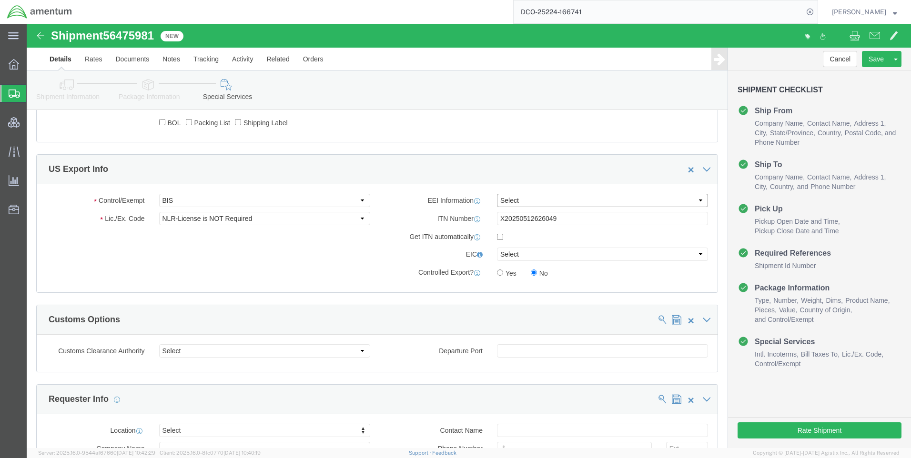
click select "Select AES-Direct EEI Carrier File EEI EEI Exempt"
select select "AESD"
click select "Select AES-Direct EEI Carrier File EEI EEI Exempt"
click button "Rate Shipment"
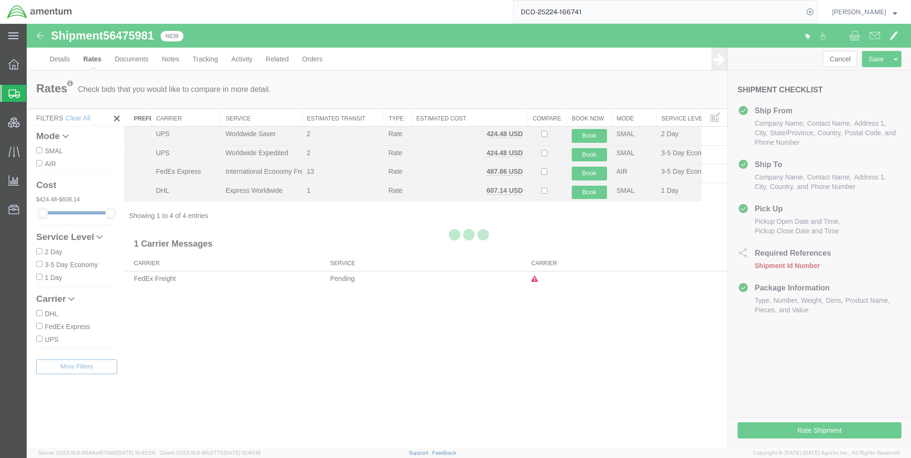
scroll to position [0, 0]
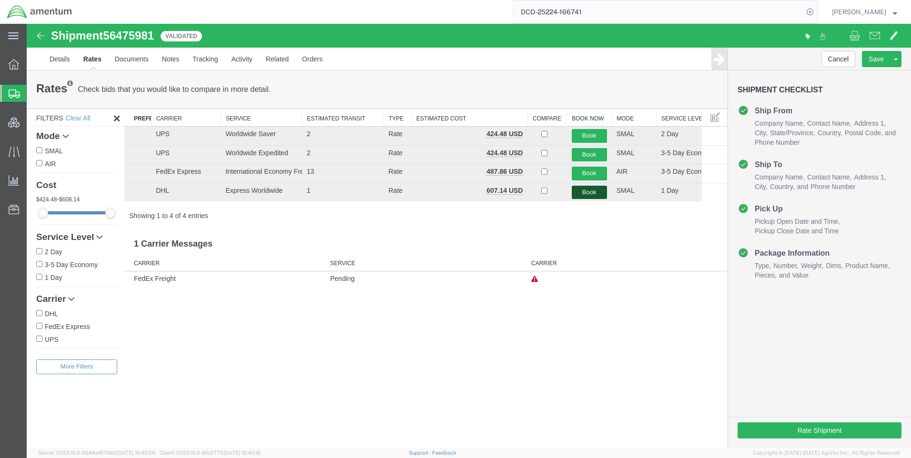
click at [584, 191] on button "Book" at bounding box center [589, 193] width 35 height 14
